Goal: Task Accomplishment & Management: Use online tool/utility

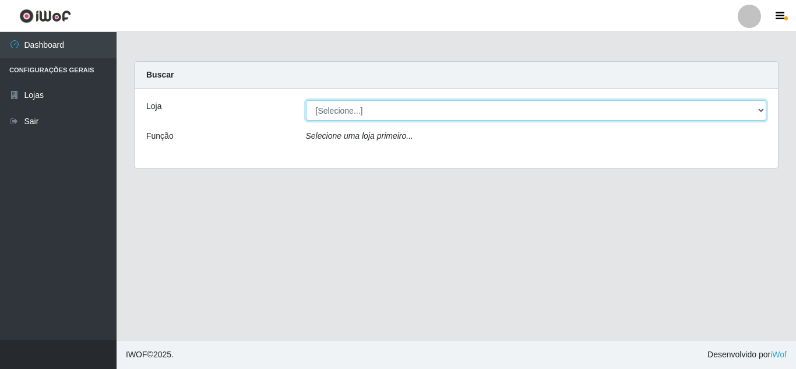
click at [346, 116] on select "[Selecione...] Rede Compras Supermercados - LOJA 5" at bounding box center [536, 110] width 461 height 20
select select "397"
click at [306, 100] on select "[Selecione...] Rede Compras Supermercados - LOJA 5" at bounding box center [536, 110] width 461 height 20
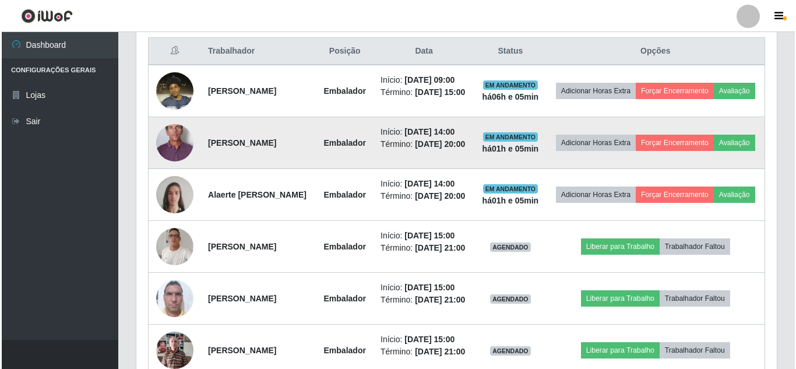
scroll to position [466, 0]
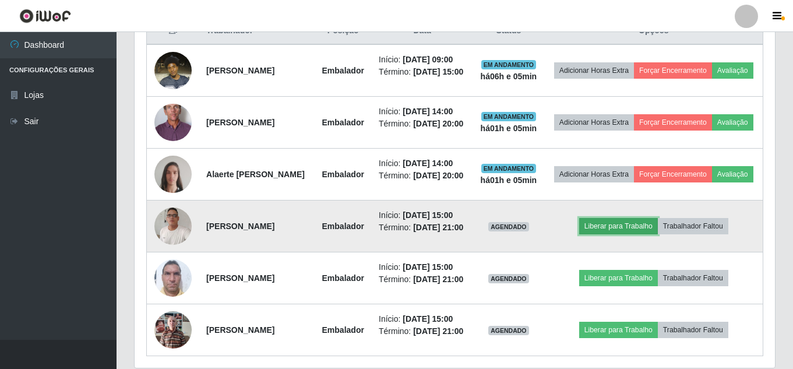
click at [653, 234] on button "Liberar para Trabalho" at bounding box center [618, 226] width 79 height 16
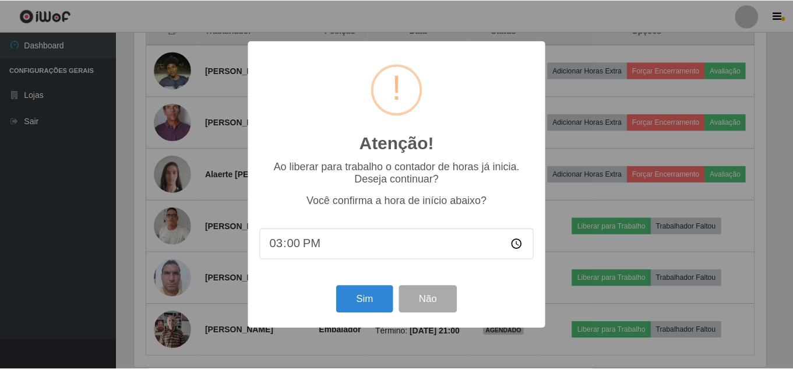
scroll to position [242, 635]
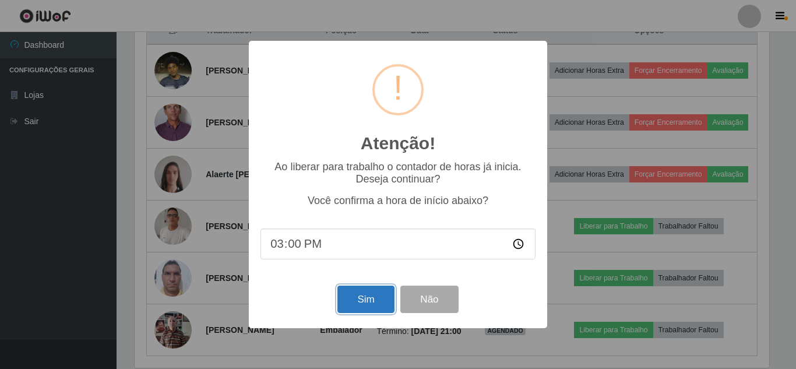
click at [339, 311] on button "Sim" at bounding box center [366, 299] width 57 height 27
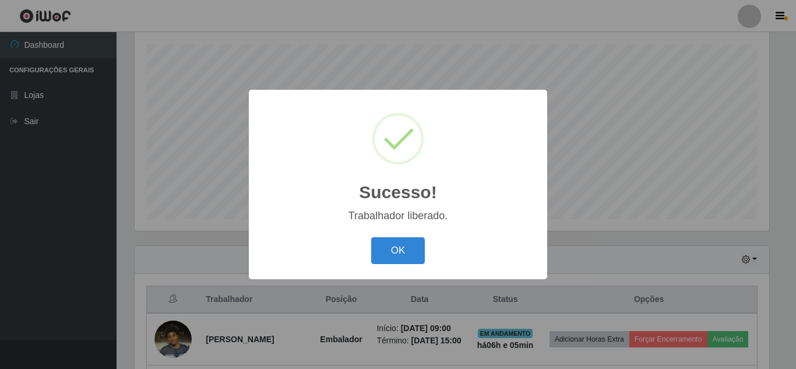
click at [388, 235] on div "OK Cancel" at bounding box center [398, 250] width 275 height 33
click at [392, 248] on button "OK" at bounding box center [398, 250] width 54 height 27
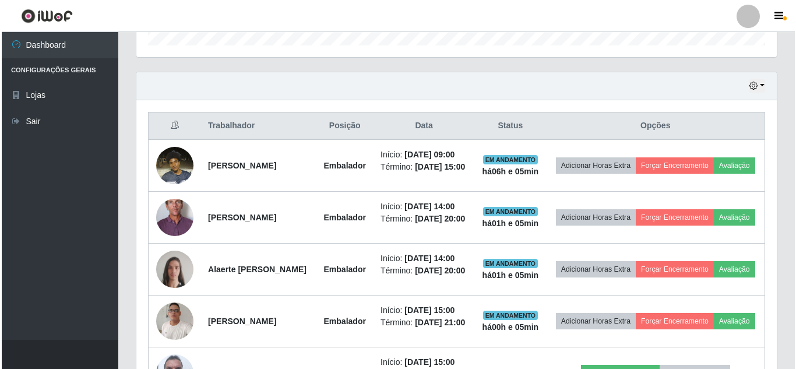
scroll to position [372, 0]
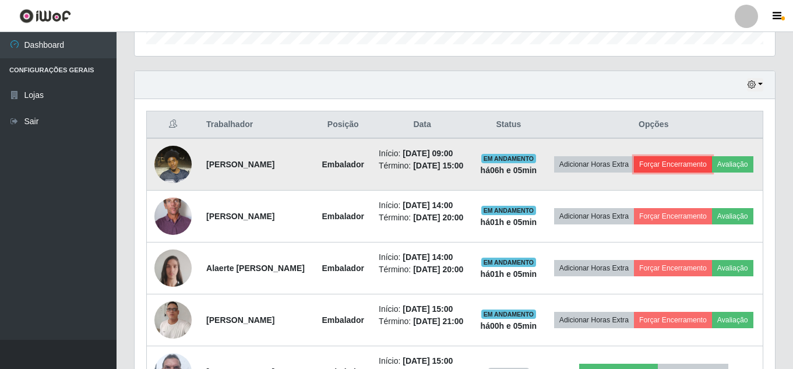
click at [712, 167] on button "Forçar Encerramento" at bounding box center [673, 164] width 78 height 16
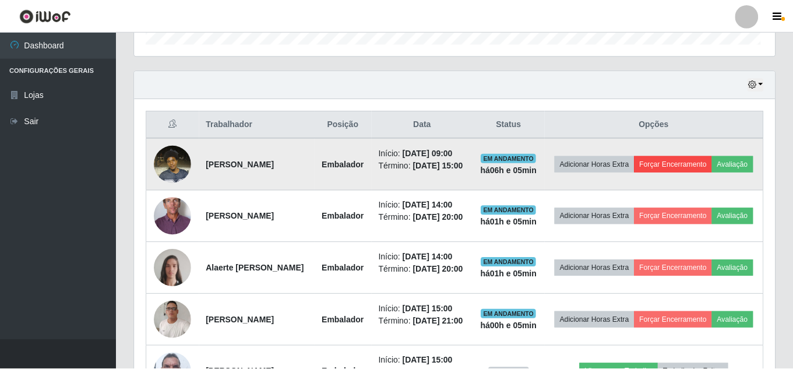
scroll to position [242, 635]
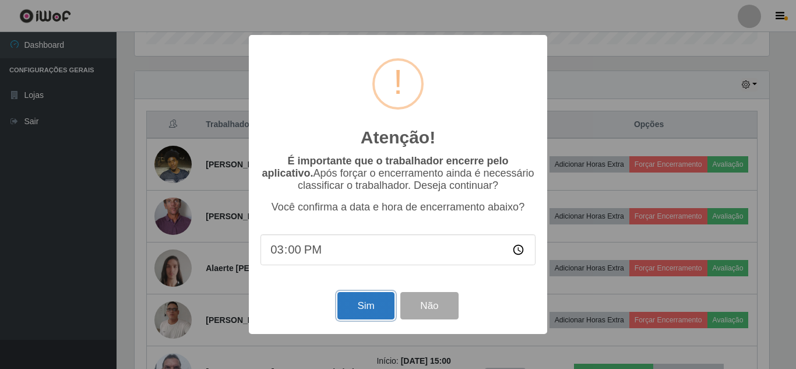
click at [361, 312] on button "Sim" at bounding box center [366, 305] width 57 height 27
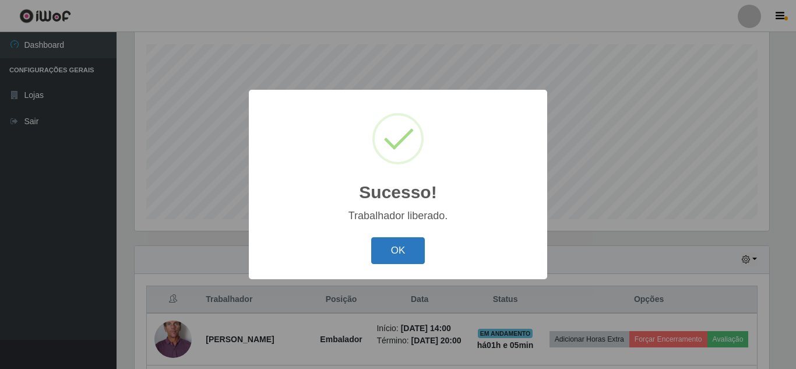
click at [419, 255] on button "OK" at bounding box center [398, 250] width 54 height 27
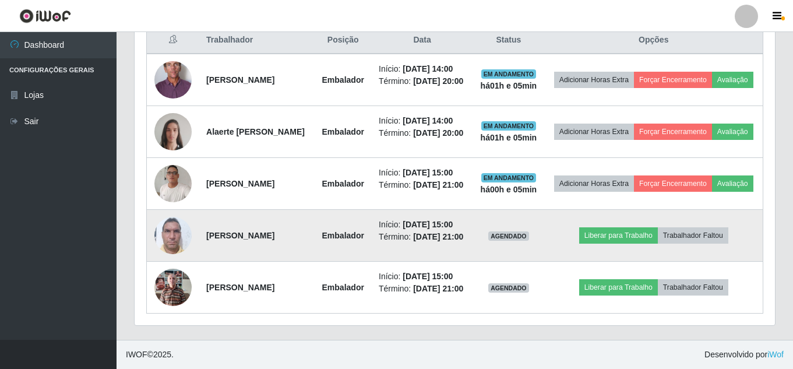
scroll to position [501, 0]
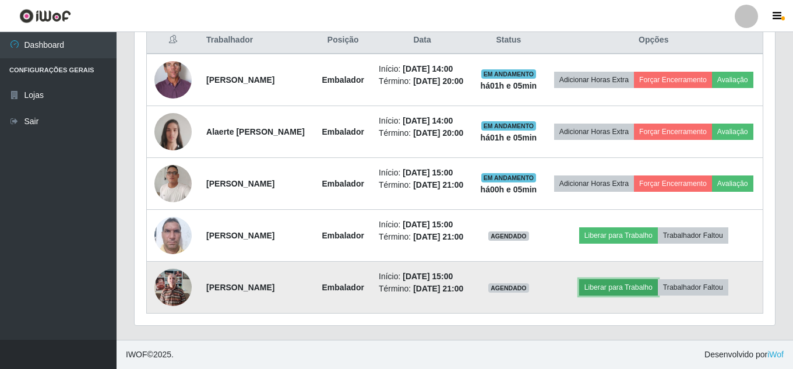
click at [633, 286] on button "Liberar para Trabalho" at bounding box center [618, 287] width 79 height 16
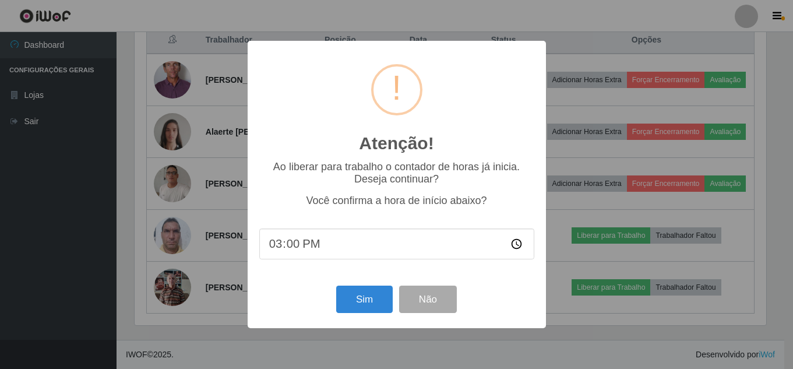
scroll to position [242, 635]
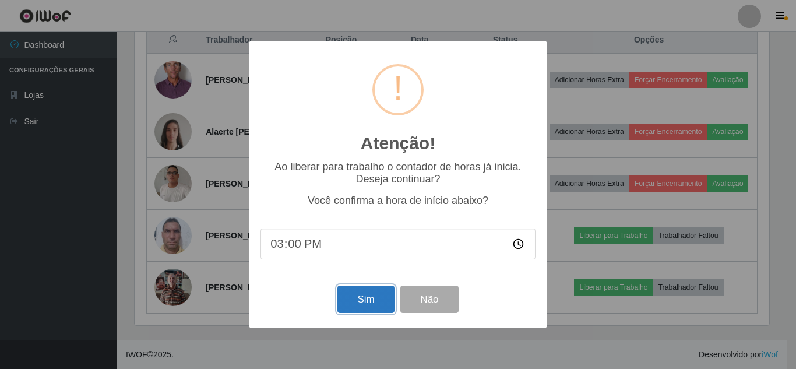
click at [354, 298] on button "Sim" at bounding box center [366, 299] width 57 height 27
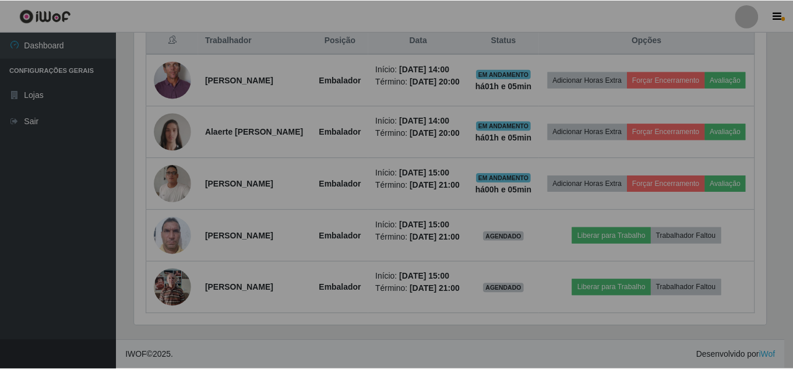
scroll to position [0, 0]
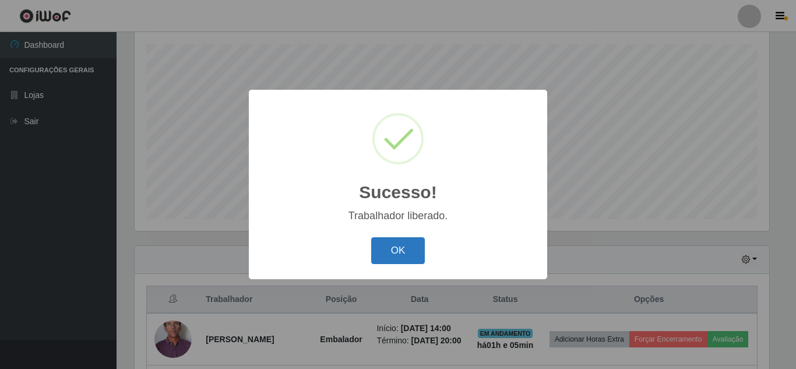
click at [408, 251] on button "OK" at bounding box center [398, 250] width 54 height 27
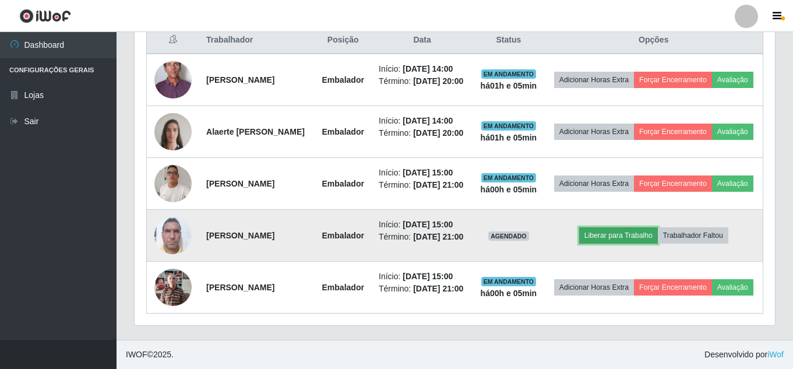
click at [635, 227] on button "Liberar para Trabalho" at bounding box center [618, 235] width 79 height 16
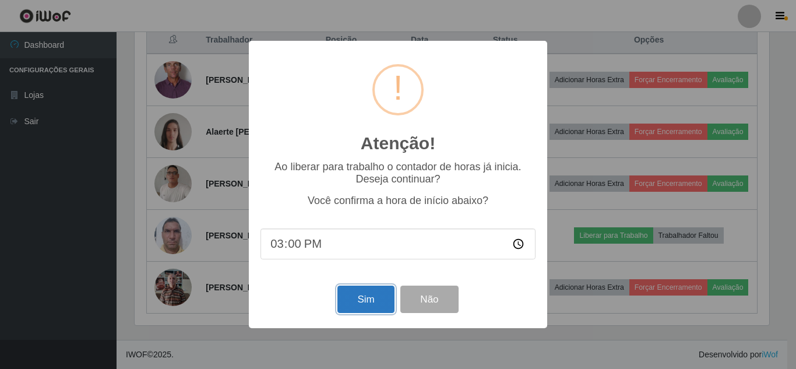
click at [377, 296] on button "Sim" at bounding box center [366, 299] width 57 height 27
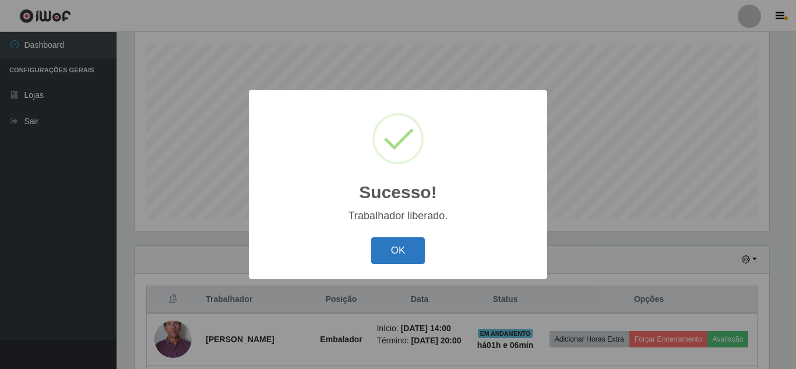
click at [403, 254] on button "OK" at bounding box center [398, 250] width 54 height 27
